Goal: Find specific page/section: Find specific page/section

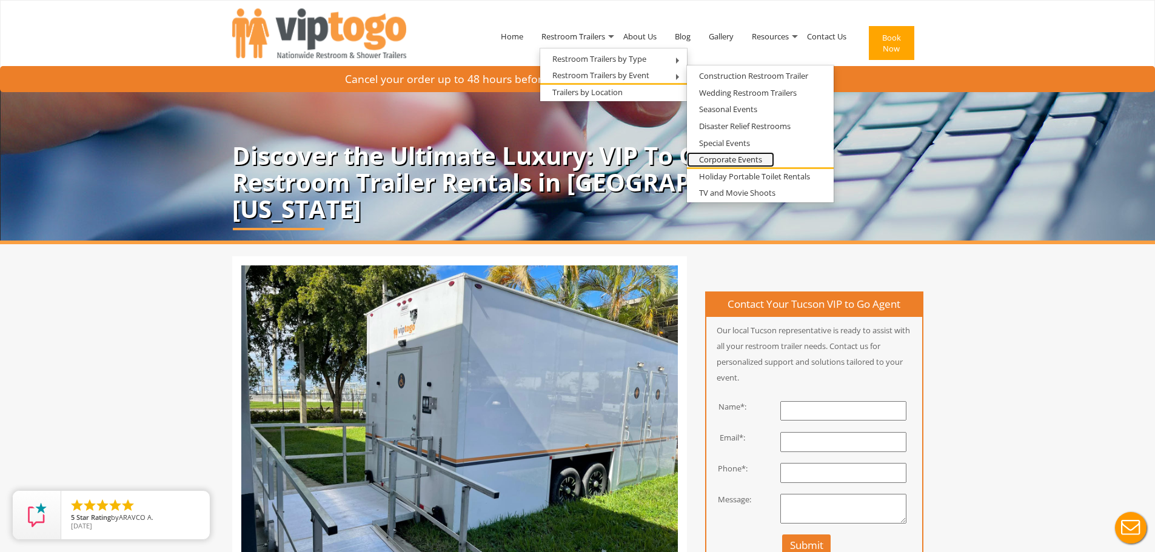
click at [731, 153] on link "Corporate Events" at bounding box center [730, 159] width 87 height 15
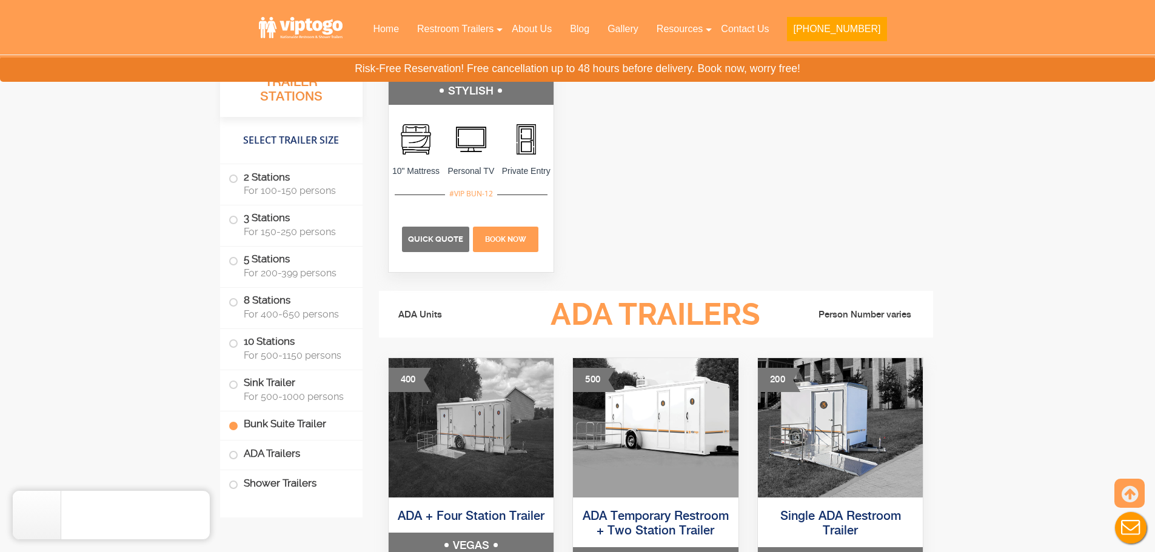
scroll to position [4185, 0]
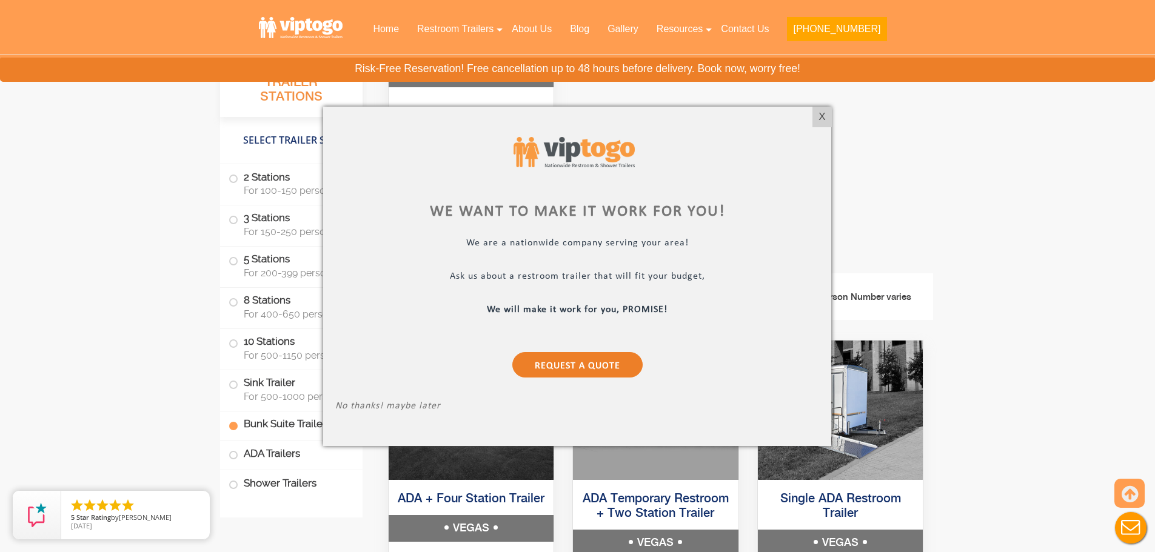
click at [819, 115] on div "X" at bounding box center [822, 117] width 19 height 21
